Goal: Transaction & Acquisition: Book appointment/travel/reservation

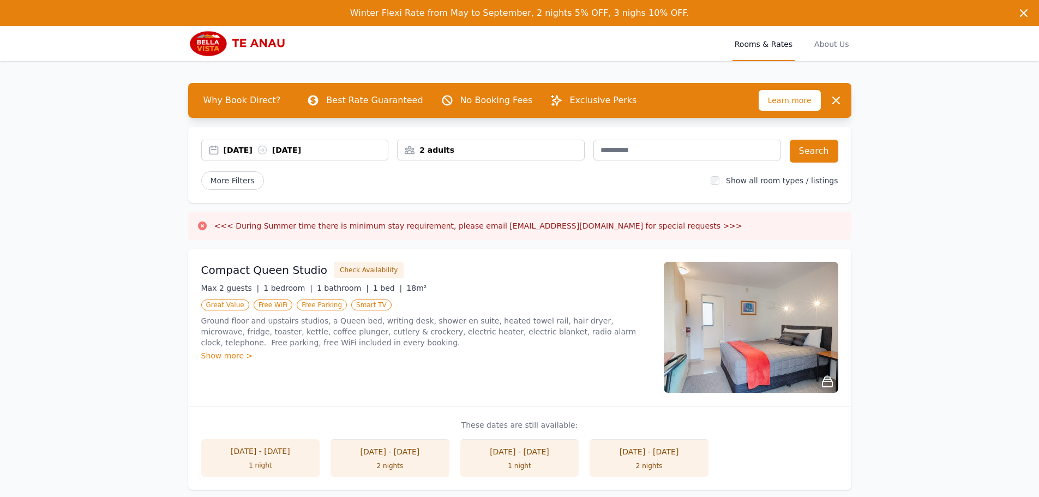
click at [242, 150] on div "[DATE] [DATE]" at bounding box center [306, 149] width 165 height 11
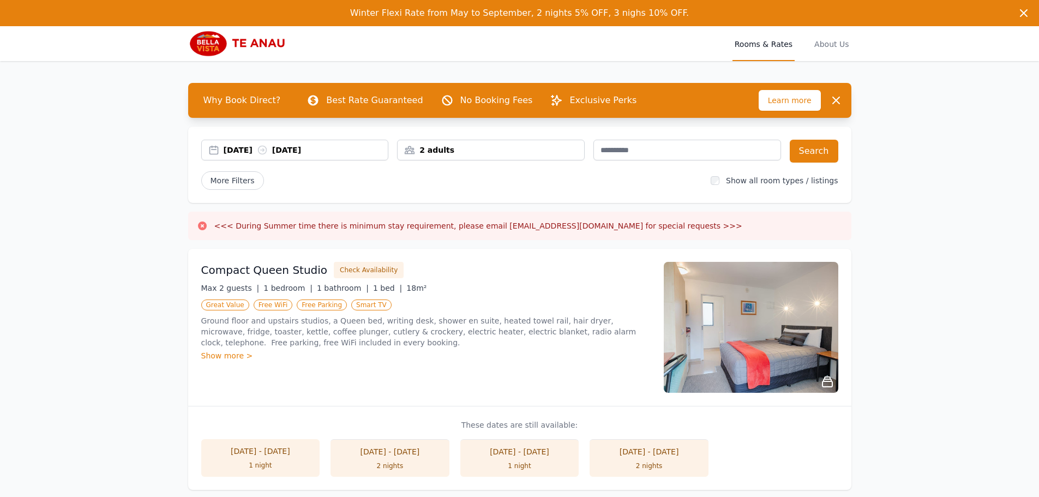
click at [270, 146] on div "[DATE] [DATE]" at bounding box center [306, 149] width 165 height 11
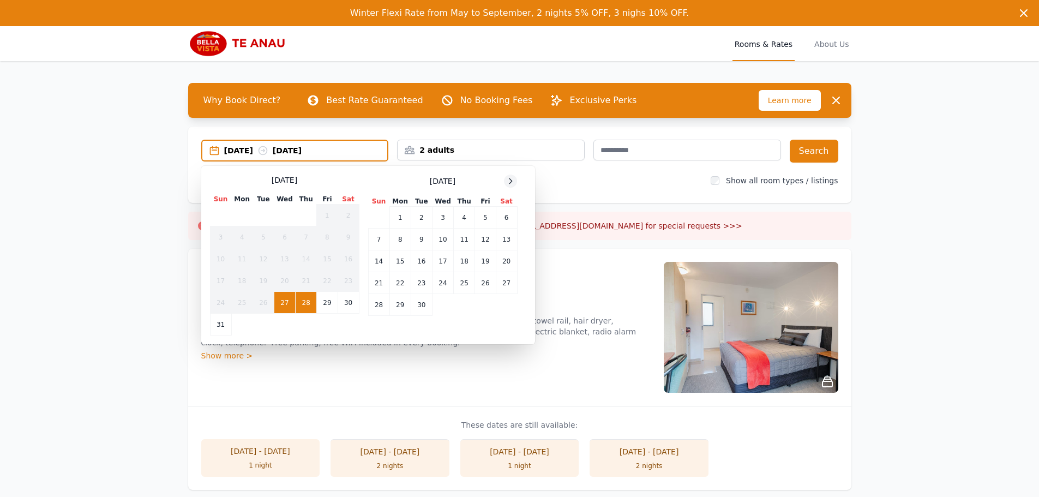
click at [512, 181] on icon at bounding box center [510, 180] width 3 height 5
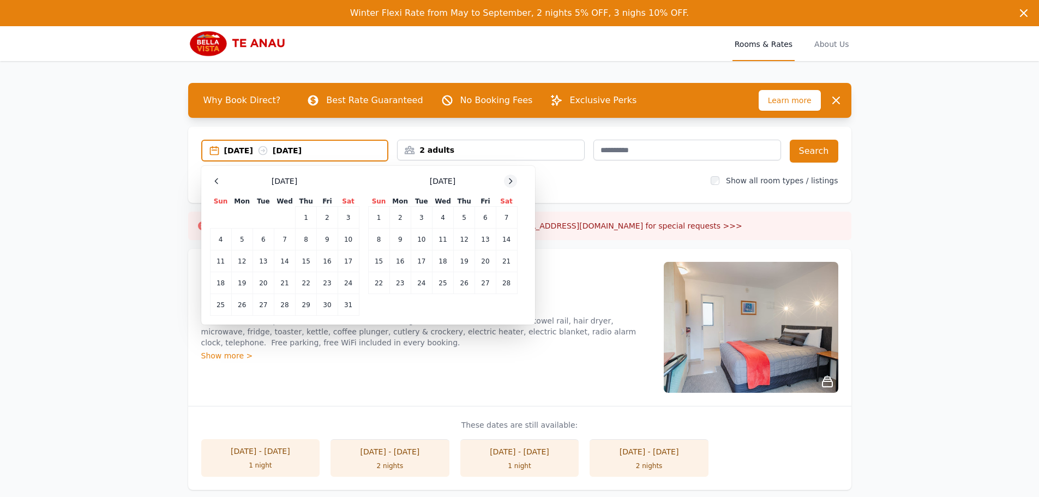
click at [512, 181] on icon at bounding box center [510, 180] width 3 height 5
click at [376, 216] on td "1" at bounding box center [378, 218] width 21 height 22
click at [429, 219] on td "3" at bounding box center [421, 218] width 21 height 22
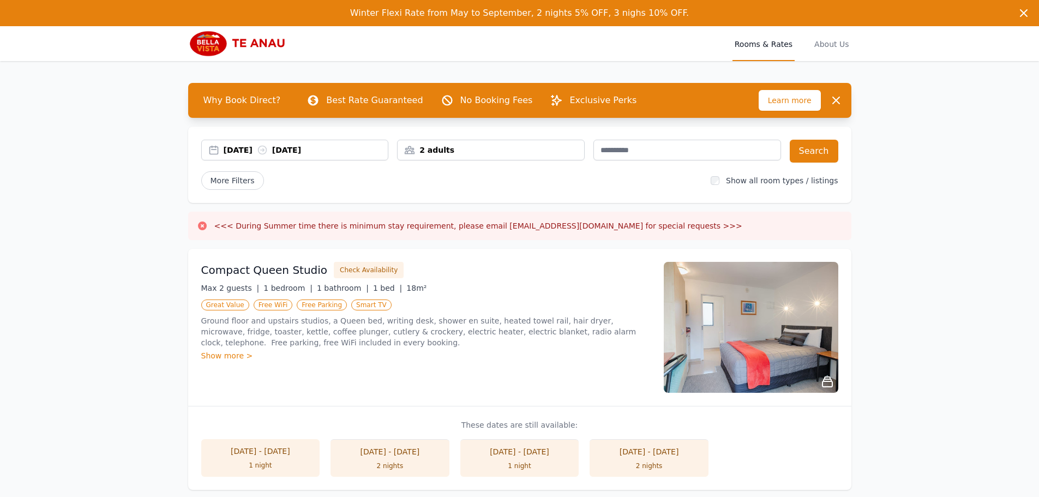
click at [499, 155] on div "2 adults" at bounding box center [490, 149] width 186 height 11
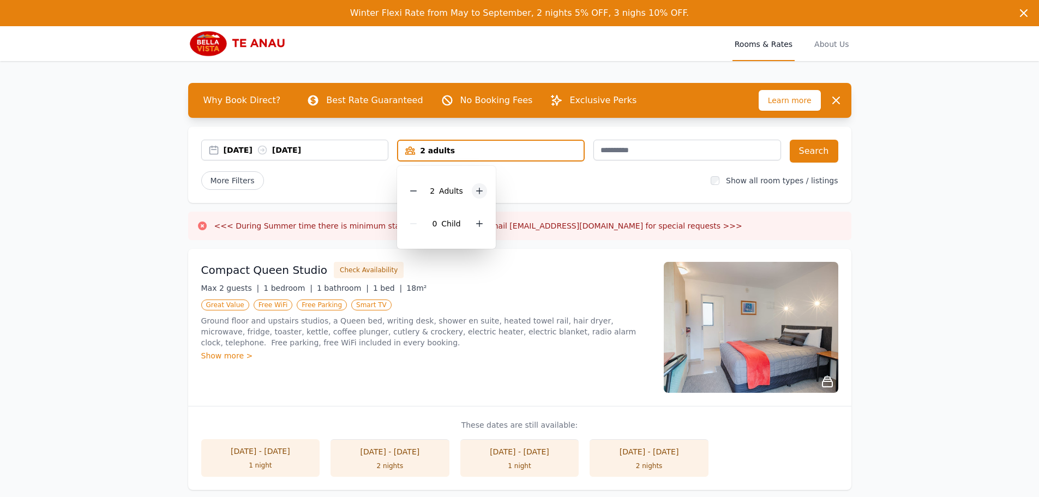
click at [475, 186] on icon at bounding box center [479, 190] width 9 height 9
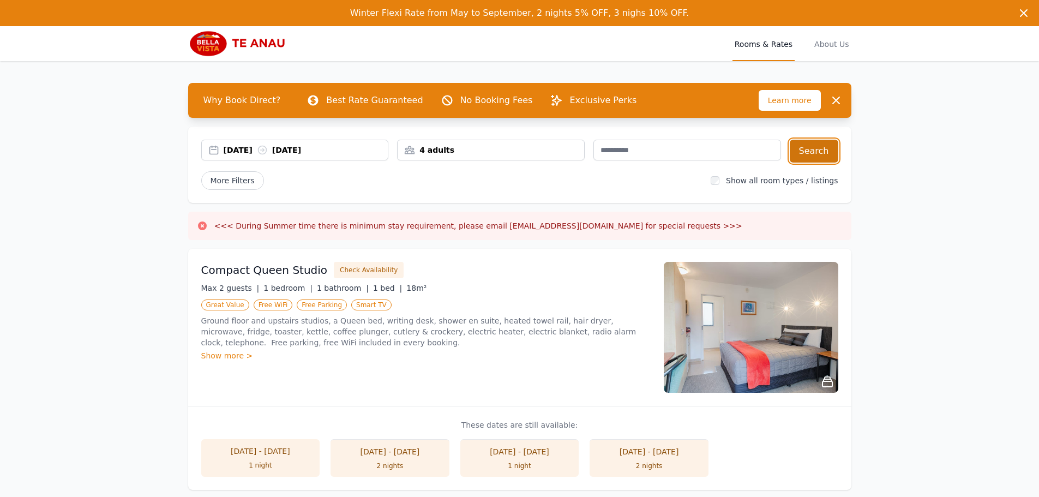
click at [829, 151] on button "Search" at bounding box center [814, 151] width 49 height 23
